Goal: Check status

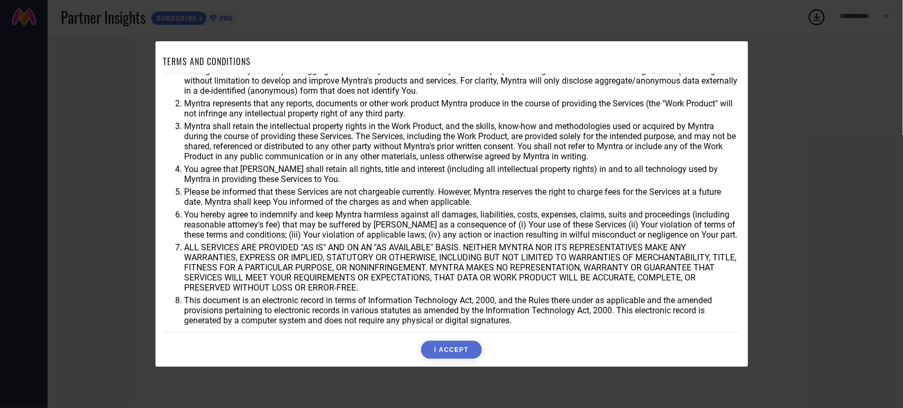
scroll to position [24, 0]
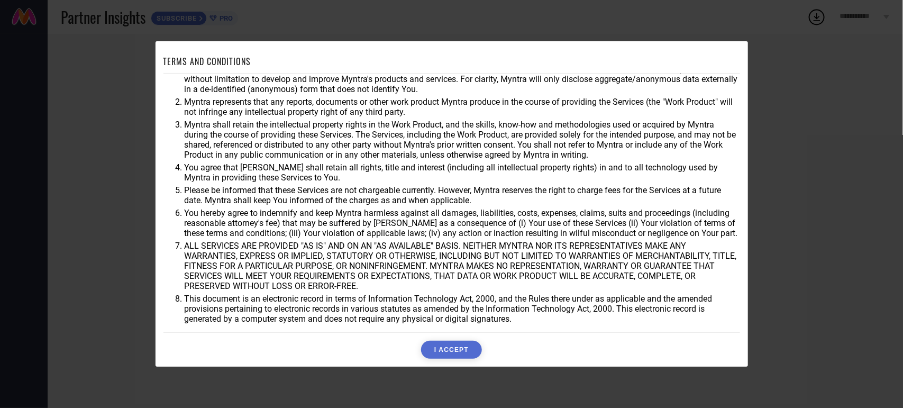
click at [437, 342] on button "I ACCEPT" at bounding box center [451, 350] width 61 height 18
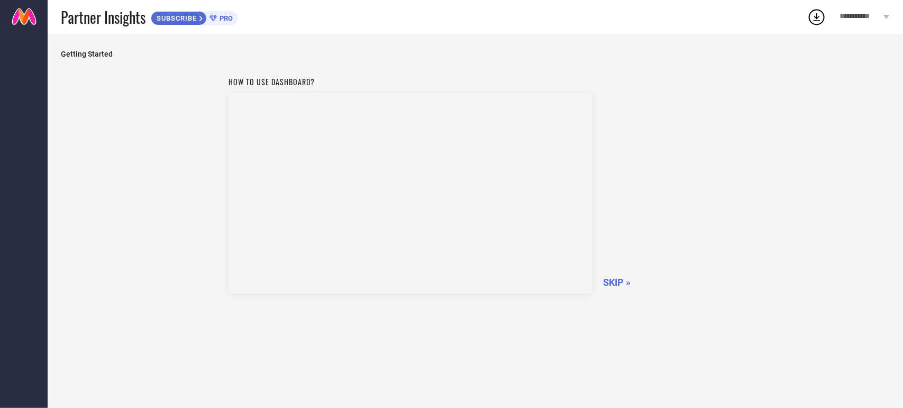
click at [612, 284] on span "SKIP »" at bounding box center [617, 282] width 28 height 11
